Goal: Transaction & Acquisition: Subscribe to service/newsletter

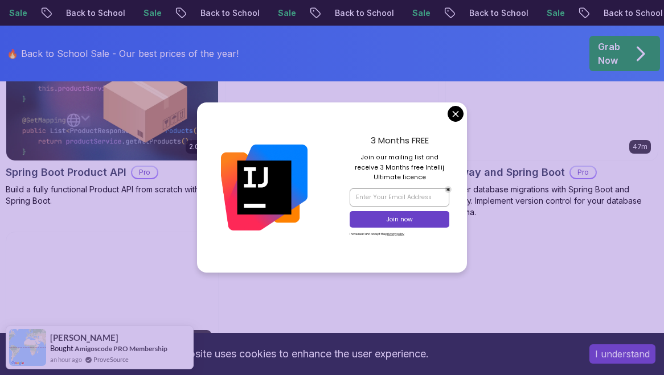
scroll to position [1025, 0]
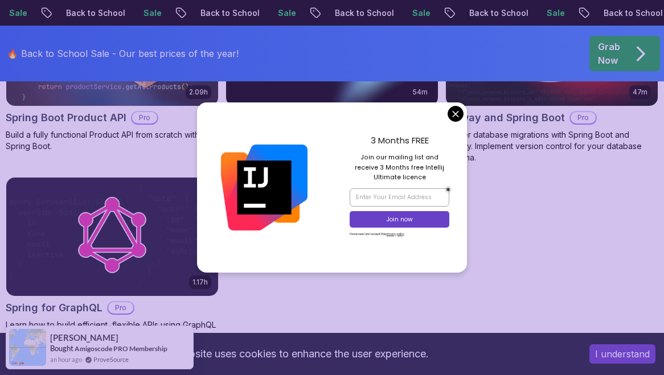
click at [455, 117] on body "Sale Back to School Sale Back to School Sale Back to School Sale Back to School…" at bounding box center [332, 41] width 664 height 2133
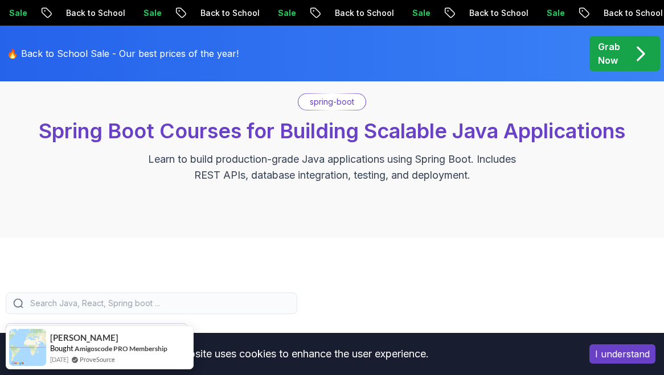
scroll to position [0, 0]
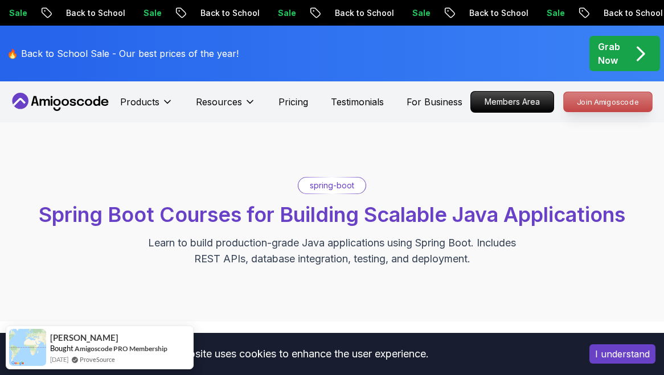
click at [593, 101] on p "Join Amigoscode" at bounding box center [608, 101] width 88 height 19
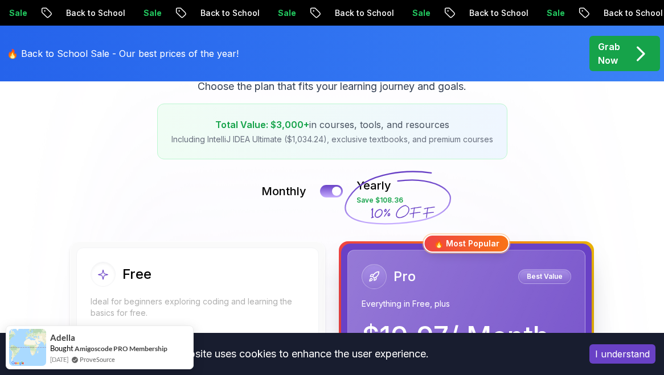
scroll to position [171, 0]
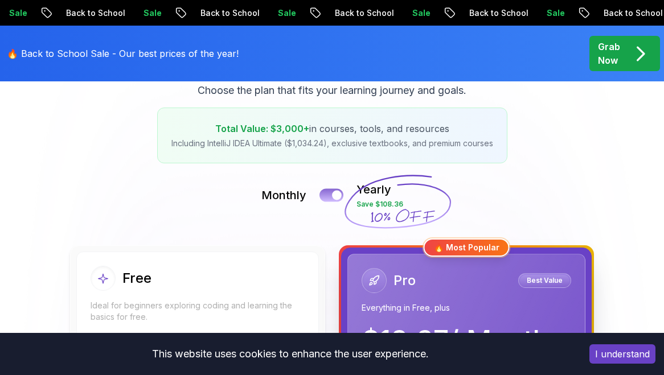
click at [330, 191] on button at bounding box center [331, 194] width 24 height 13
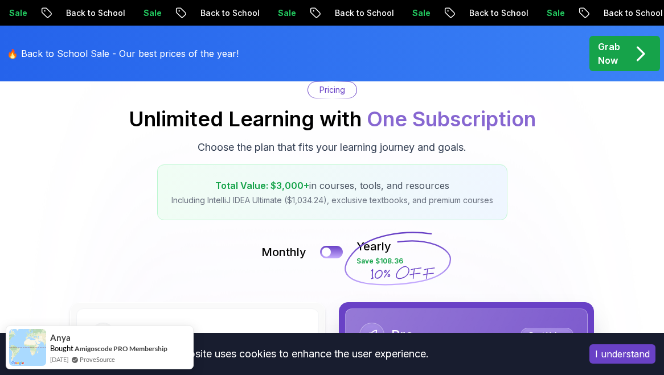
scroll to position [0, 0]
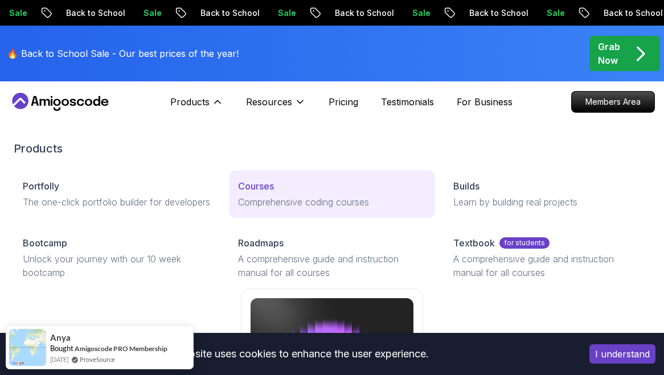
click at [260, 191] on p "Courses" at bounding box center [256, 186] width 36 height 14
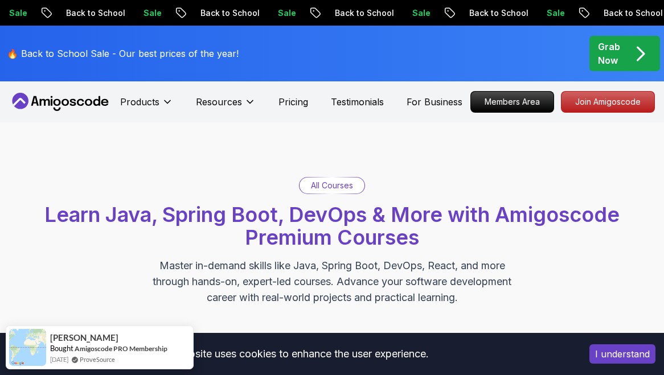
click at [607, 55] on p "Grab Now" at bounding box center [609, 53] width 22 height 27
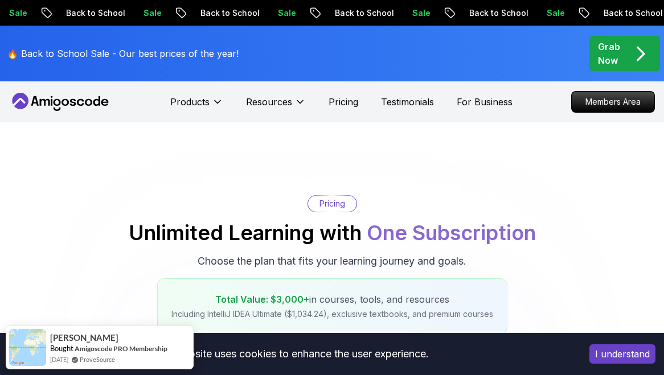
click at [608, 59] on p "Grab Now" at bounding box center [609, 53] width 22 height 27
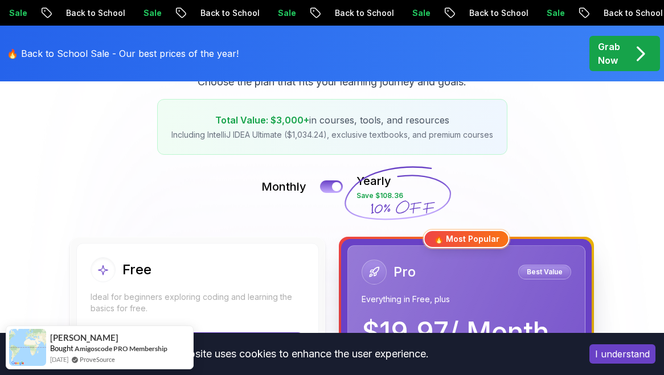
scroll to position [171, 0]
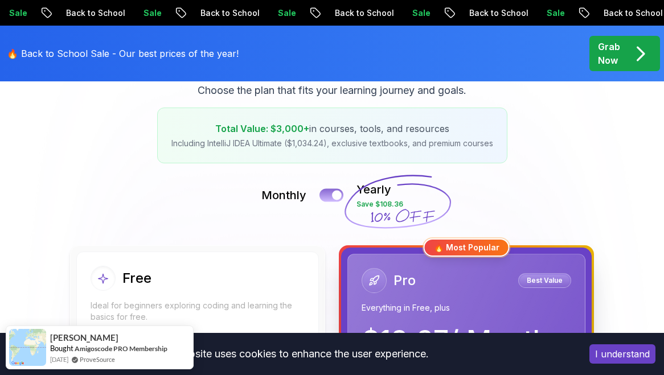
click at [331, 194] on button at bounding box center [331, 194] width 24 height 13
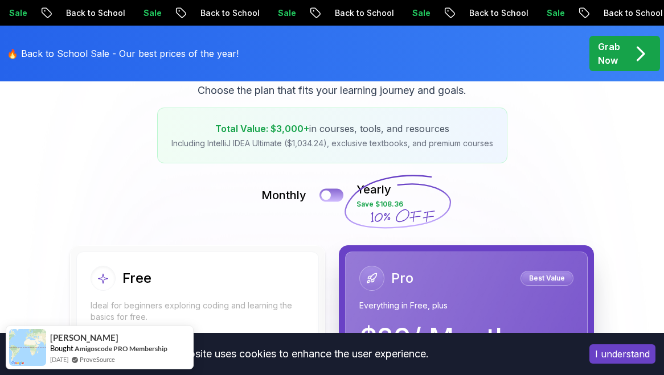
click at [331, 194] on div at bounding box center [326, 196] width 10 height 10
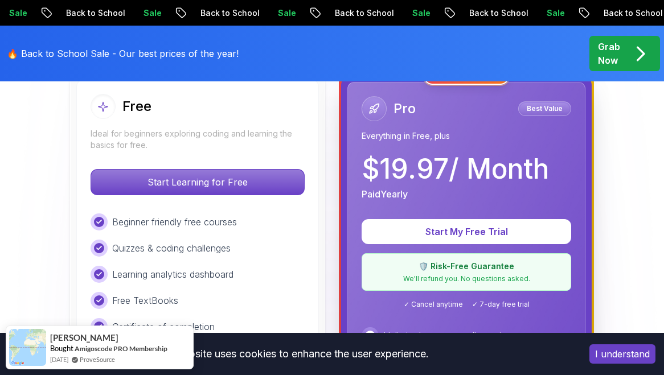
scroll to position [342, 0]
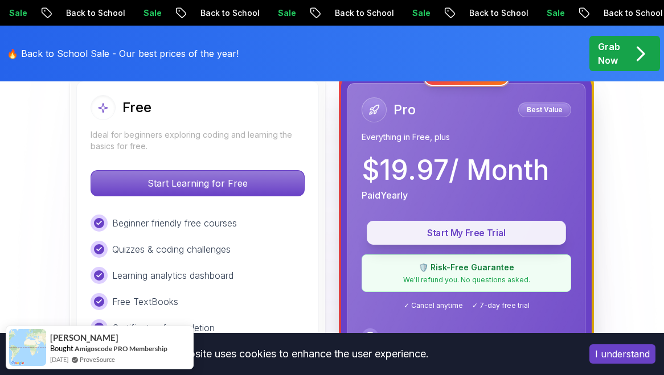
click at [460, 232] on p "Start My Free Trial" at bounding box center [466, 233] width 173 height 13
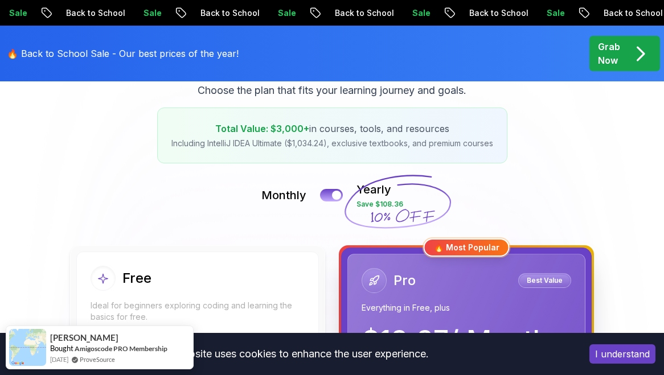
click at [320, 196] on div "Monthly Yearly Save $108.36" at bounding box center [332, 195] width 652 height 27
click at [334, 196] on div at bounding box center [337, 196] width 10 height 10
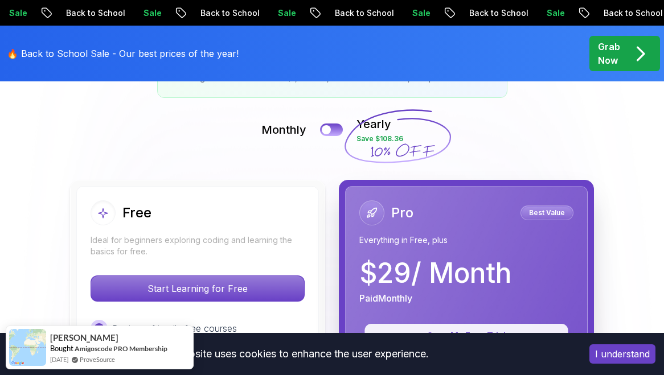
scroll to position [342, 0]
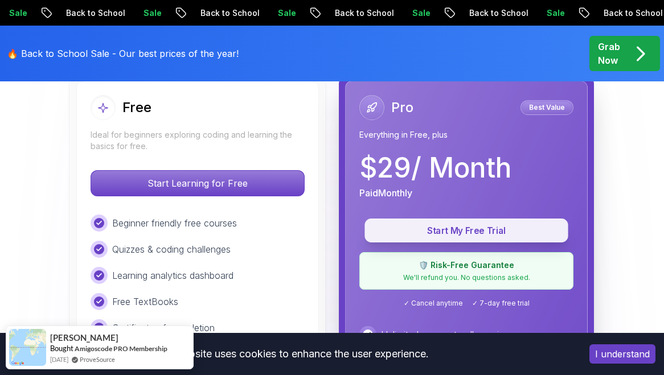
click at [474, 232] on p "Start My Free Trial" at bounding box center [466, 230] width 178 height 13
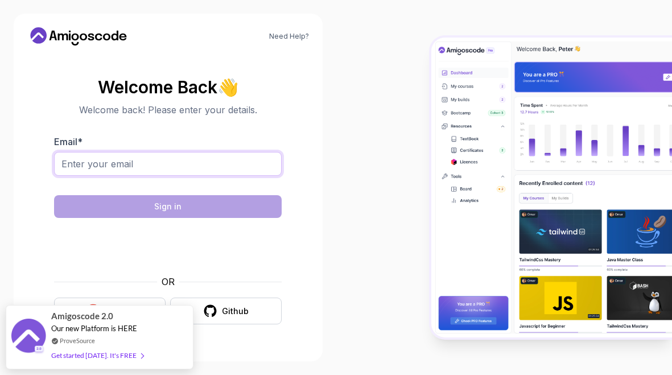
click at [115, 163] on input "Email *" at bounding box center [168, 164] width 228 height 24
click at [94, 163] on input "Email *" at bounding box center [168, 164] width 228 height 24
type input "[EMAIL_ADDRESS][DOMAIN_NAME]"
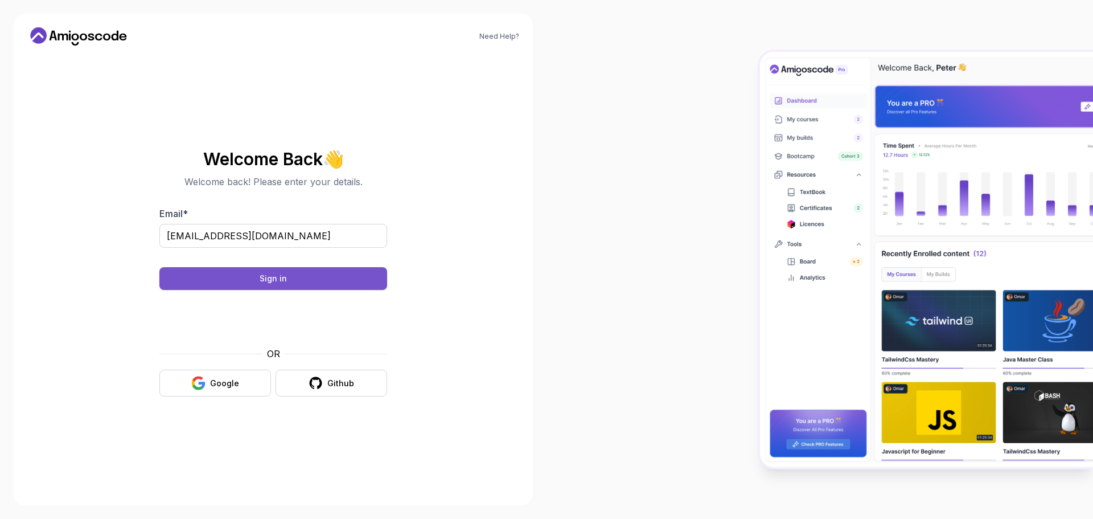
click at [273, 274] on div "Sign in" at bounding box center [273, 278] width 27 height 11
click at [237, 375] on div "Google" at bounding box center [224, 382] width 29 height 11
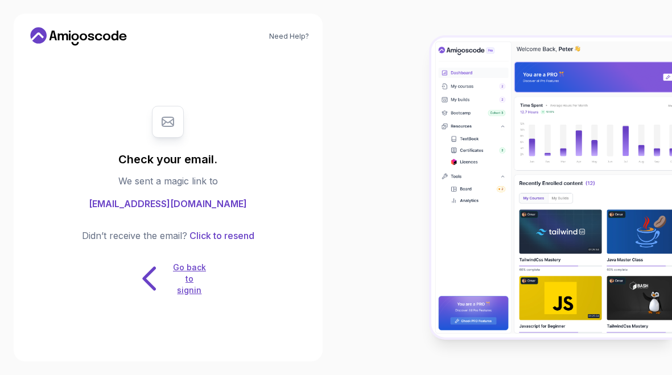
click at [185, 274] on p "Go back to signin" at bounding box center [189, 279] width 34 height 34
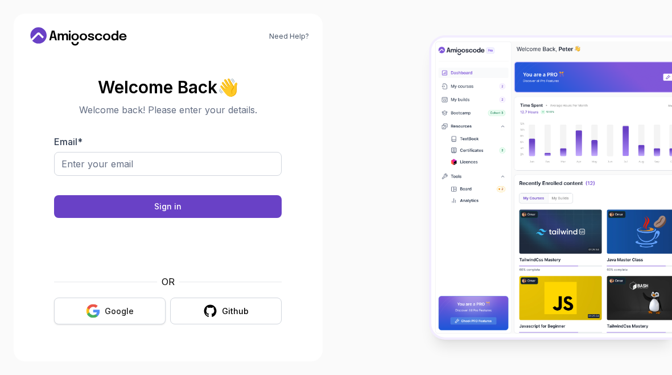
click at [94, 314] on icon "button" at bounding box center [93, 311] width 14 height 14
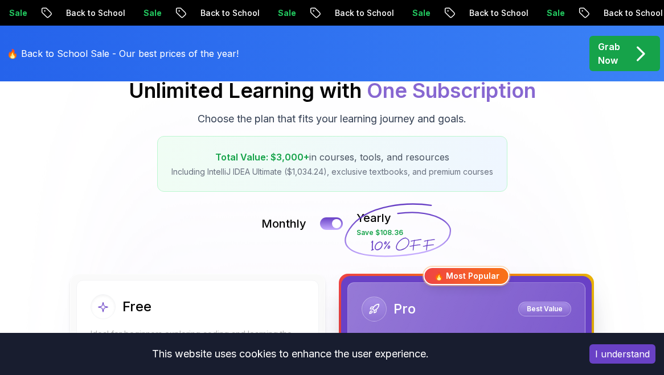
scroll to position [171, 0]
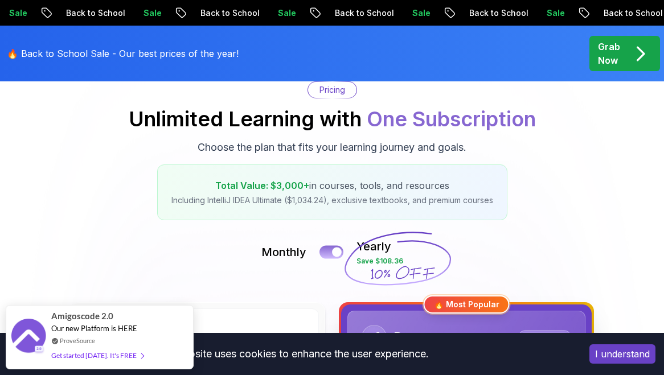
click at [335, 252] on div at bounding box center [337, 253] width 10 height 10
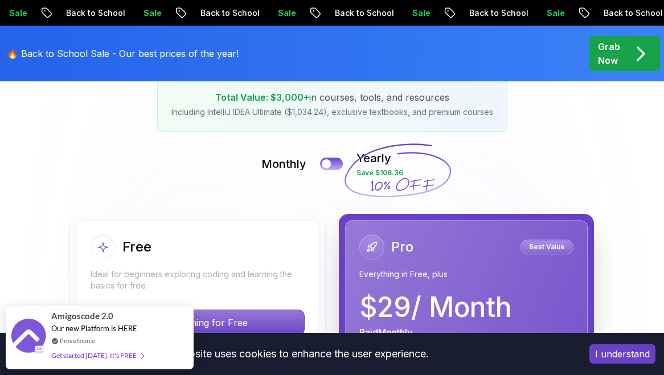
scroll to position [285, 0]
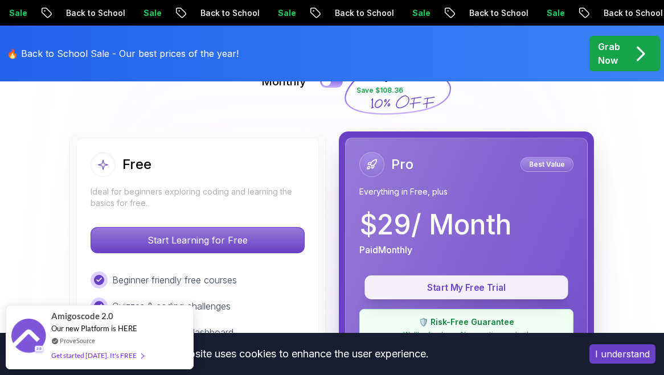
click at [444, 280] on button "Start My Free Trial" at bounding box center [465, 288] width 203 height 24
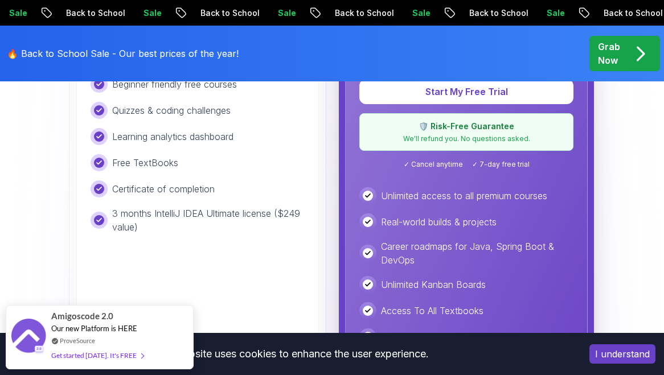
scroll to position [286, 0]
